Goal: Find specific page/section: Find specific page/section

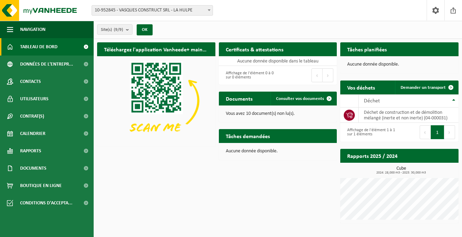
click at [241, 99] on h2 "Documents" at bounding box center [239, 98] width 41 height 14
click at [310, 97] on span "Consulter vos documents" at bounding box center [300, 98] width 48 height 5
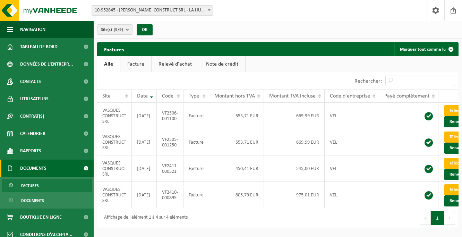
click at [75, 185] on link "Factures" at bounding box center [47, 184] width 90 height 13
click at [134, 58] on link "Facture" at bounding box center [135, 64] width 31 height 16
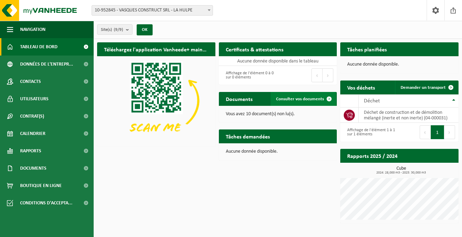
click at [296, 98] on span "Consulter vos documents" at bounding box center [300, 99] width 48 height 5
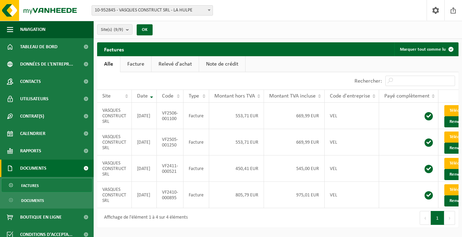
click at [175, 67] on link "Relevé d'achat" at bounding box center [174, 64] width 47 height 16
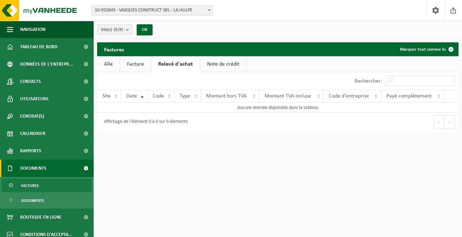
click at [214, 65] on link "Note de crédit" at bounding box center [223, 64] width 46 height 16
click at [177, 64] on link "Relevé d'achat" at bounding box center [174, 64] width 47 height 16
click at [129, 69] on link "Facture" at bounding box center [135, 64] width 31 height 16
